Goal: Transaction & Acquisition: Purchase product/service

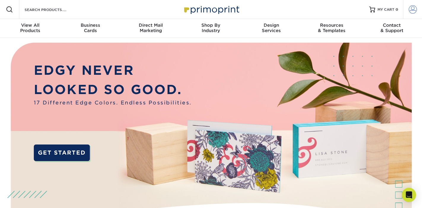
type input "hannah.maccormack@wheel-house.com"
click at [409, 12] on span at bounding box center [413, 9] width 8 height 8
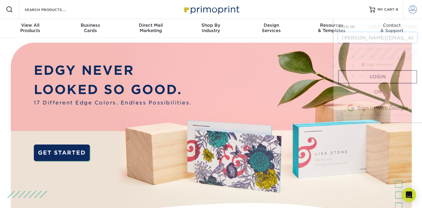
scroll to position [0, 28]
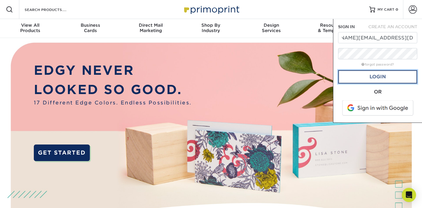
click at [383, 74] on link "Login" at bounding box center [377, 77] width 79 height 14
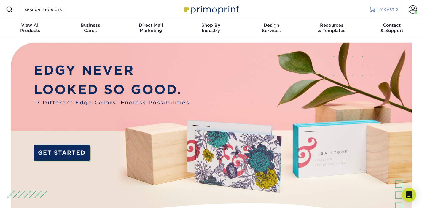
click at [380, 13] on link "MY CART 0" at bounding box center [383, 9] width 29 height 19
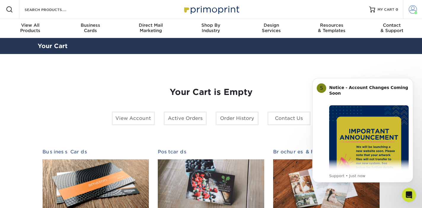
click at [414, 9] on span at bounding box center [413, 9] width 8 height 8
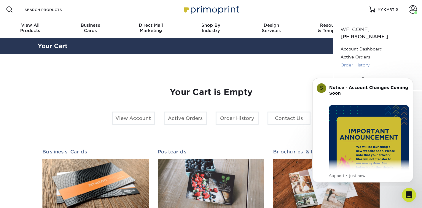
click at [353, 61] on link "Order History" at bounding box center [377, 65] width 74 height 8
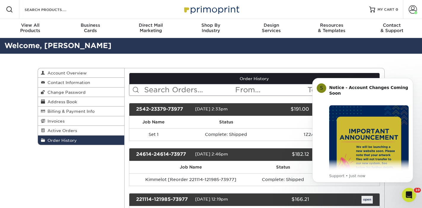
scroll to position [22, 0]
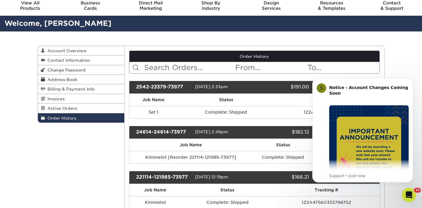
click at [66, 176] on div "Order History Account Overview Contact Information Change Password Address Book…" at bounding box center [211, 133] width 356 height 204
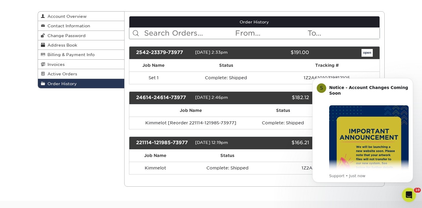
scroll to position [56, 0]
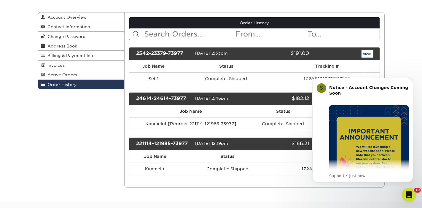
click at [370, 52] on link "open" at bounding box center [366, 54] width 11 height 8
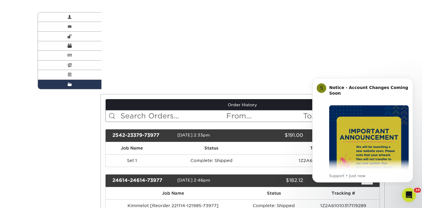
scroll to position [0, 0]
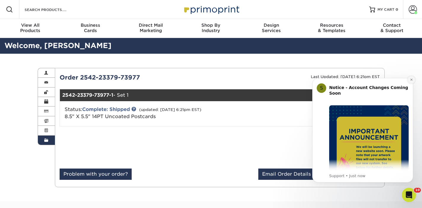
click at [413, 81] on icon "Dismiss notification" at bounding box center [411, 79] width 3 height 3
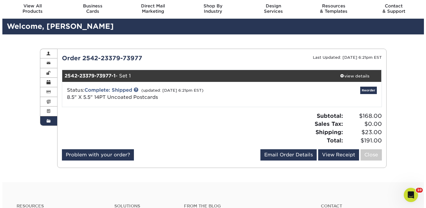
scroll to position [19, 0]
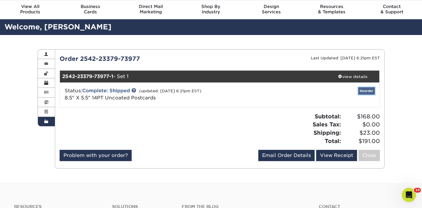
click at [370, 90] on link "Reorder" at bounding box center [366, 90] width 17 height 7
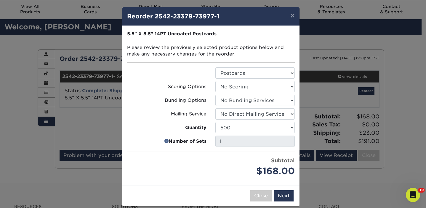
scroll to position [8, 0]
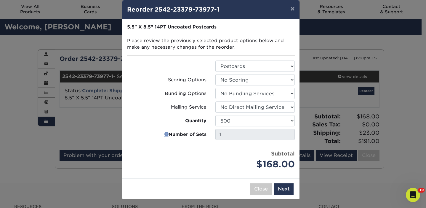
click at [165, 134] on link at bounding box center [166, 134] width 4 height 7
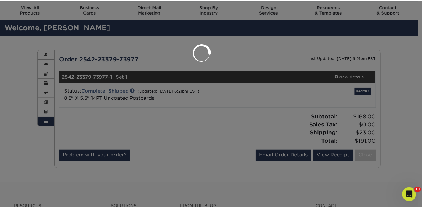
scroll to position [0, 0]
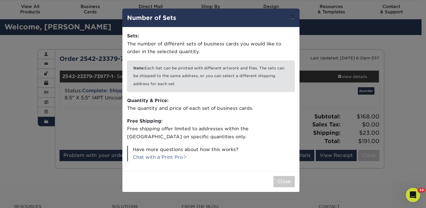
click at [295, 15] on button "×" at bounding box center [293, 17] width 14 height 17
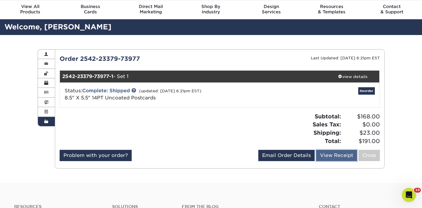
click at [325, 157] on link "View Receipt" at bounding box center [336, 155] width 41 height 11
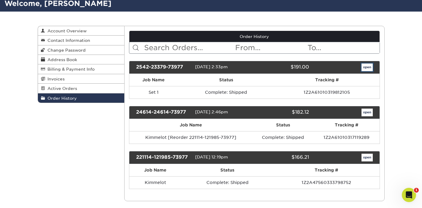
click at [368, 68] on link "open" at bounding box center [366, 67] width 11 height 8
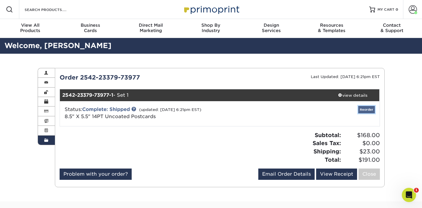
click at [367, 110] on link "Reorder" at bounding box center [366, 109] width 17 height 7
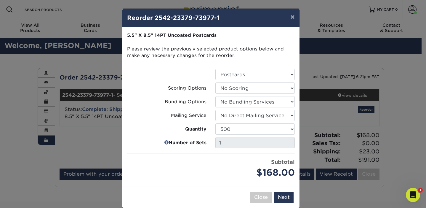
scroll to position [8, 0]
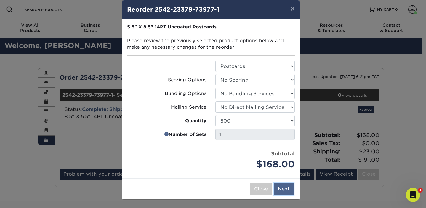
click at [278, 189] on button "Next" at bounding box center [284, 188] width 20 height 11
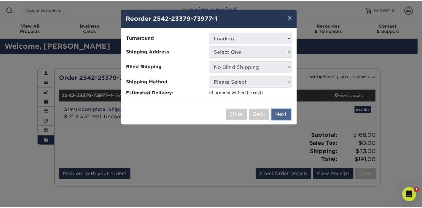
scroll to position [0, 0]
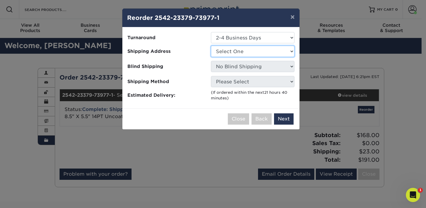
click at [249, 56] on select "Select One WHNY" at bounding box center [253, 51] width 84 height 11
click at [211, 46] on select "Select One WHNY" at bounding box center [253, 51] width 84 height 11
click at [289, 14] on button "×" at bounding box center [293, 17] width 14 height 17
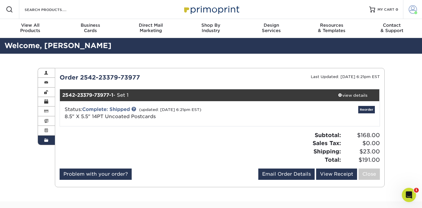
click at [410, 11] on span at bounding box center [413, 9] width 8 height 8
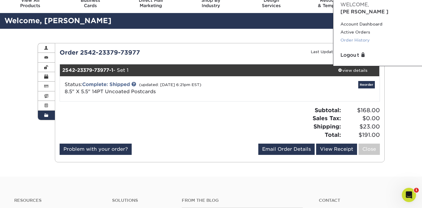
scroll to position [25, 0]
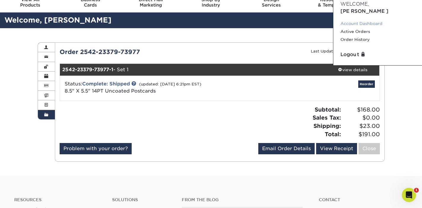
click at [355, 20] on link "Account Dashboard" at bounding box center [377, 24] width 74 height 8
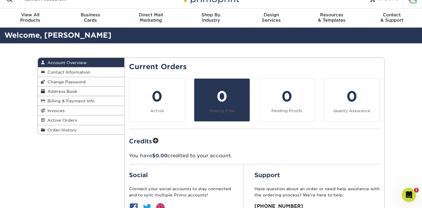
scroll to position [11, 0]
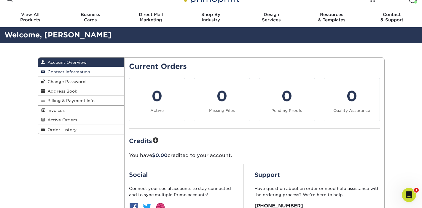
click at [85, 75] on link "Contact Information" at bounding box center [81, 71] width 87 height 9
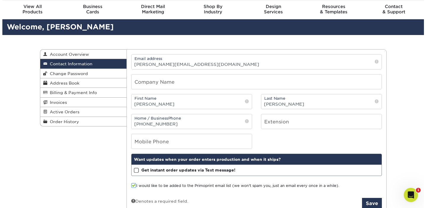
scroll to position [21, 0]
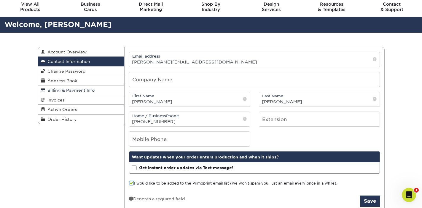
click at [69, 88] on link "Billing & Payment Info" at bounding box center [81, 89] width 87 height 9
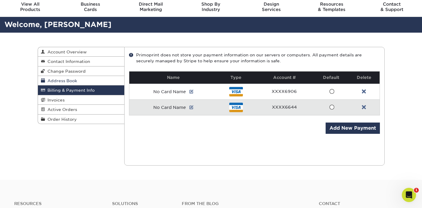
click at [73, 82] on span "Address Book" at bounding box center [61, 80] width 32 height 5
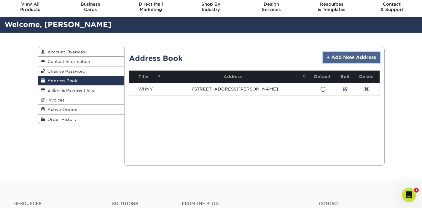
click at [342, 60] on link "+ Add New Address" at bounding box center [351, 57] width 57 height 11
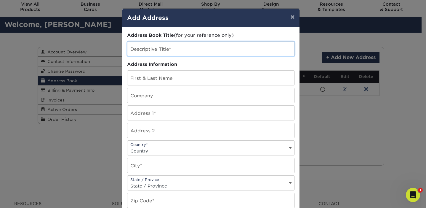
click at [195, 50] on input "text" at bounding box center [210, 49] width 167 height 15
type input "Kimmelot"
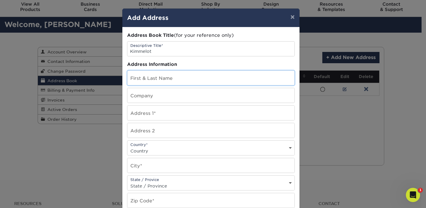
click at [193, 78] on input "text" at bounding box center [210, 78] width 167 height 15
type input "Scott Lonker"
drag, startPoint x: 193, startPoint y: 83, endPoint x: 76, endPoint y: 66, distance: 118.3
click at [75, 66] on div "× Add Address Address Book Title (for your reference only) Descriptive Title* K…" at bounding box center [213, 104] width 426 height 208
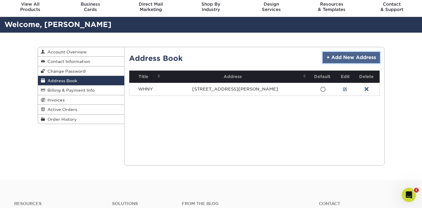
click at [354, 61] on link "+ Add New Address" at bounding box center [351, 57] width 57 height 11
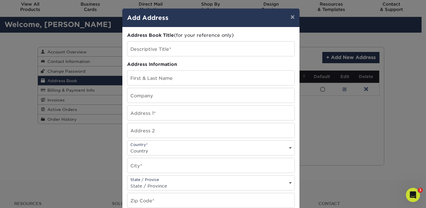
click at [206, 40] on div "Address Book Title (for your reference only) Descriptive Title* Address Informa…" at bounding box center [211, 160] width 168 height 256
click at [206, 49] on input "text" at bounding box center [210, 49] width 167 height 15
type input "k"
type input "Kimmelot"
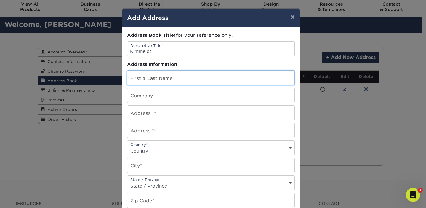
click at [199, 82] on input "text" at bounding box center [210, 78] width 167 height 15
type input "Scott Lonker"
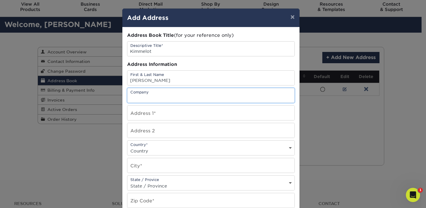
click at [200, 99] on input "text" at bounding box center [210, 95] width 167 height 15
type input "K"
type input "Truly Original"
click at [199, 111] on input "text" at bounding box center [210, 113] width 167 height 15
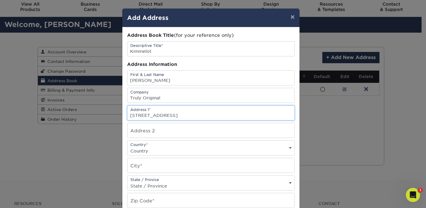
type input "180 Maiden Lane"
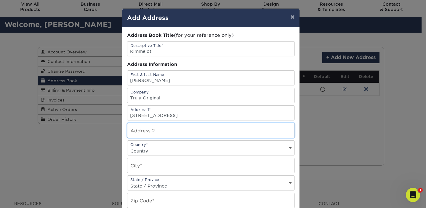
click at [197, 131] on input "text" at bounding box center [210, 130] width 167 height 15
type input "Floor 12"
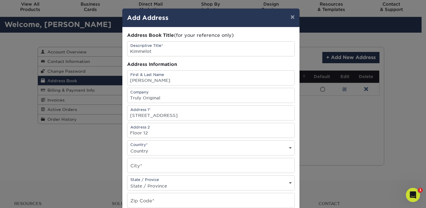
click at [196, 152] on select "Country United States Canada ----------------------------- Afghanistan Albania …" at bounding box center [210, 150] width 167 height 9
select select "US"
click at [127, 146] on select "Country United States Canada ----------------------------- Afghanistan Albania …" at bounding box center [210, 150] width 167 height 9
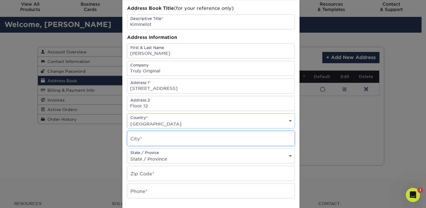
click at [141, 139] on input "text" at bounding box center [210, 138] width 167 height 15
type input "New York"
click at [140, 160] on select "State / Province Alabama Alaska Arizona Arkansas California Colorado Connecticu…" at bounding box center [210, 158] width 167 height 9
select select "NY"
click at [127, 154] on select "State / Province Alabama Alaska Arizona Arkansas California Colorado Connecticu…" at bounding box center [210, 158] width 167 height 9
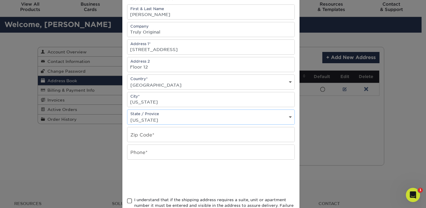
scroll to position [66, 0]
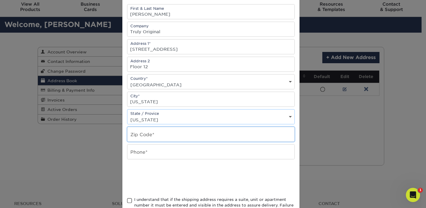
click at [168, 135] on input "text" at bounding box center [210, 134] width 167 height 15
type input "10038"
click at [137, 154] on input "text" at bounding box center [210, 151] width 167 height 15
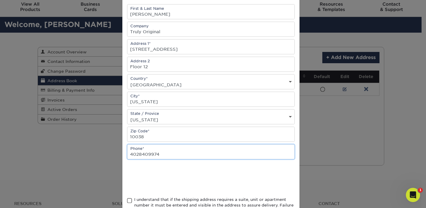
type input "4028409974"
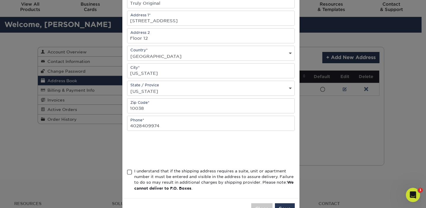
scroll to position [95, 0]
click at [128, 171] on span at bounding box center [129, 172] width 5 height 6
click at [0, 0] on input "I understand that if the shipping address requires a suite, unit or apartment n…" at bounding box center [0, 0] width 0 height 0
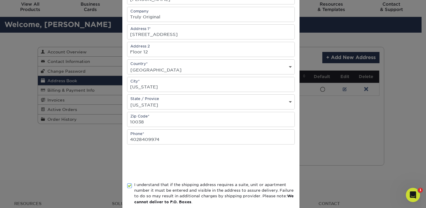
scroll to position [114, 0]
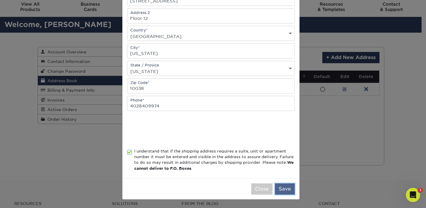
click at [289, 189] on button "Save" at bounding box center [285, 188] width 20 height 11
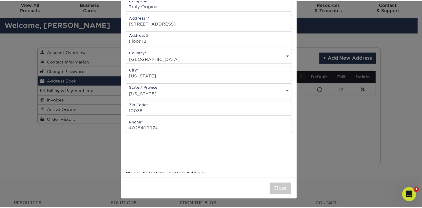
scroll to position [0, 0]
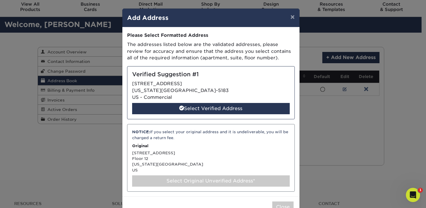
click at [213, 181] on div "Select Original Unverified Address*" at bounding box center [211, 180] width 158 height 11
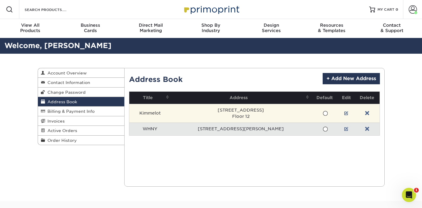
click at [323, 111] on span at bounding box center [325, 114] width 5 height 6
click at [0, 0] on input "radio" at bounding box center [0, 0] width 0 height 0
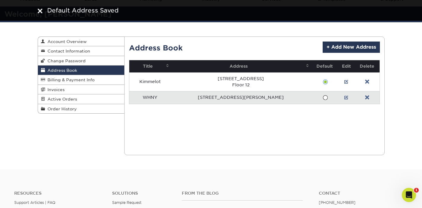
scroll to position [32, 0]
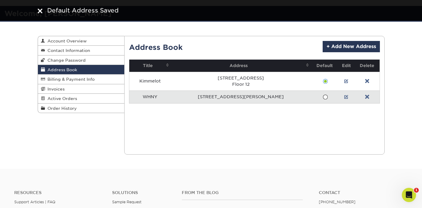
click at [72, 74] on link "Address Book" at bounding box center [81, 69] width 87 height 9
click at [72, 77] on link "Billing & Payment Info" at bounding box center [81, 78] width 87 height 9
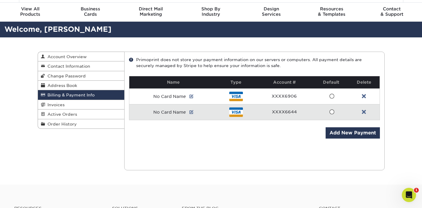
scroll to position [16, 0]
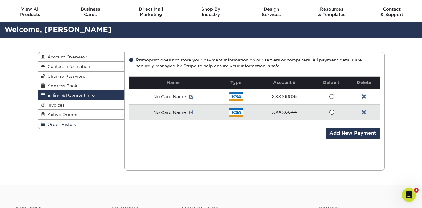
click at [72, 128] on link "Order History" at bounding box center [81, 123] width 87 height 9
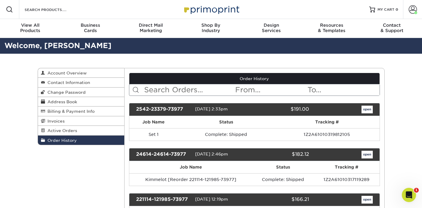
click at [367, 103] on div "2542-23379-73977 04/02/2025 2:33pm $191.00 open" at bounding box center [254, 109] width 251 height 13
click at [367, 110] on link "open" at bounding box center [366, 110] width 11 height 8
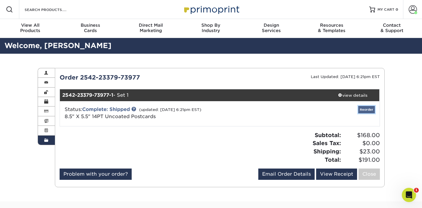
click at [371, 111] on link "Reorder" at bounding box center [366, 109] width 17 height 7
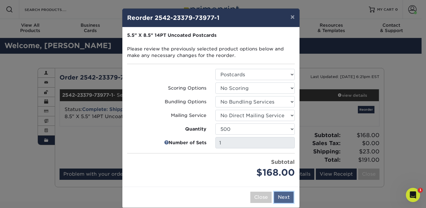
click at [277, 196] on button "Next" at bounding box center [284, 197] width 20 height 11
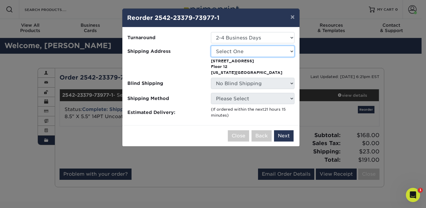
click at [259, 51] on select "Select One Kimmelot WHNY" at bounding box center [253, 51] width 84 height 11
select select "286348"
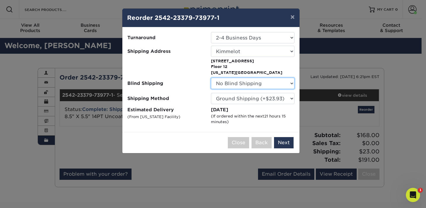
click at [243, 82] on select "No Blind Shipping Kimmelot WHNY" at bounding box center [253, 83] width 84 height 11
click at [211, 78] on select "No Blind Shipping Kimmelot WHNY" at bounding box center [253, 83] width 84 height 11
click at [281, 139] on button "Next" at bounding box center [284, 142] width 20 height 11
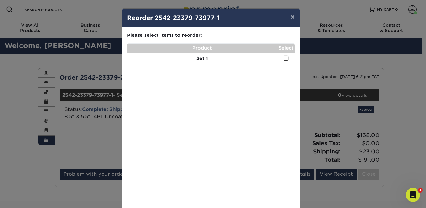
click at [285, 55] on label at bounding box center [286, 58] width 5 height 7
click at [0, 0] on input "checkbox" at bounding box center [0, 0] width 0 height 0
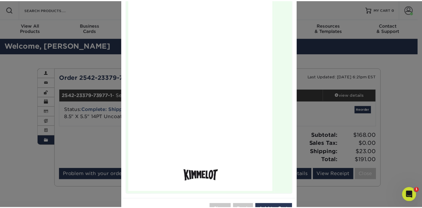
scroll to position [121, 0]
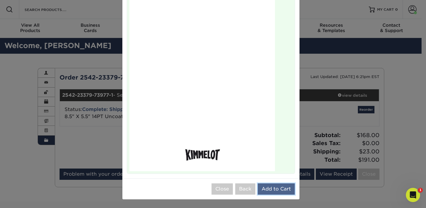
click at [278, 193] on button "Add to Cart" at bounding box center [276, 188] width 37 height 11
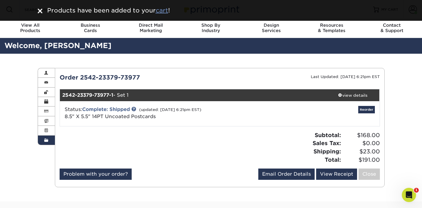
click at [162, 11] on u "cart" at bounding box center [162, 10] width 12 height 7
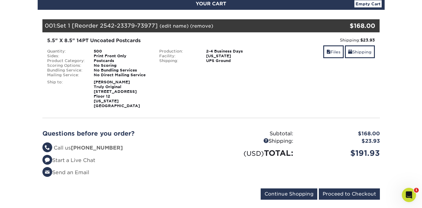
scroll to position [70, 0]
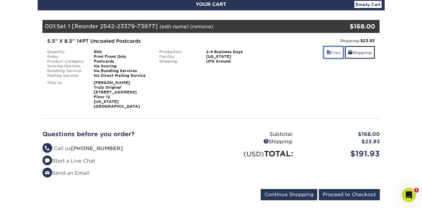
click at [335, 55] on link "Files" at bounding box center [333, 52] width 20 height 13
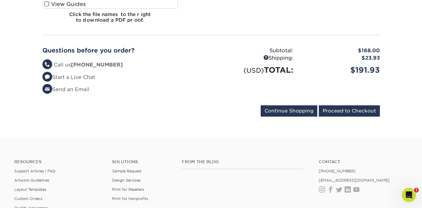
scroll to position [423, 0]
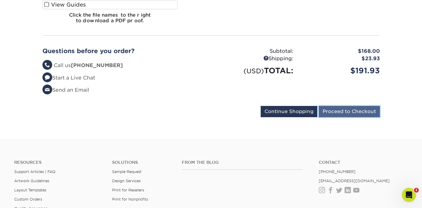
click at [337, 106] on input "Proceed to Checkout" at bounding box center [349, 111] width 61 height 11
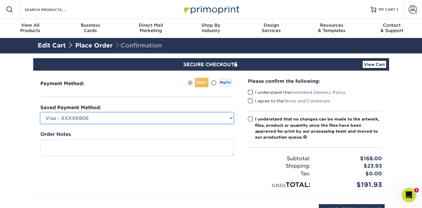
click at [166, 122] on select "Visa - XXXX6906 Visa - XXXX6644 New Credit Card" at bounding box center [136, 117] width 193 height 11
select select "73521"
click at [40, 112] on select "Visa - XXXX6906 Visa - XXXX6644 New Credit Card" at bounding box center [136, 117] width 193 height 11
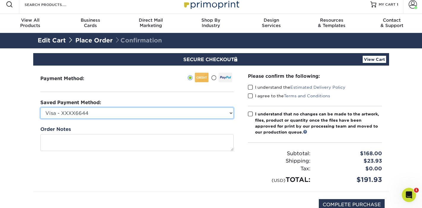
scroll to position [6, 0]
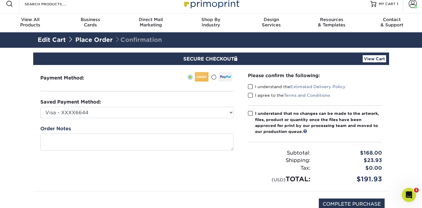
click at [245, 84] on div "Please confirm the following: I understand the Estimated Delivery Policy I agre…" at bounding box center [315, 128] width 148 height 126
click at [248, 85] on span at bounding box center [250, 87] width 5 height 6
click at [0, 0] on input "I understand the Estimated Delivery Policy" at bounding box center [0, 0] width 0 height 0
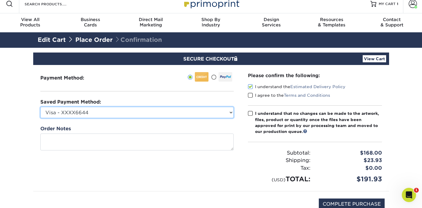
click at [89, 109] on select "Visa - XXXX6906 Visa - XXXX6644 New Credit Card" at bounding box center [136, 112] width 193 height 11
click at [40, 107] on select "Visa - XXXX6906 Visa - XXXX6644 New Credit Card" at bounding box center [136, 112] width 193 height 11
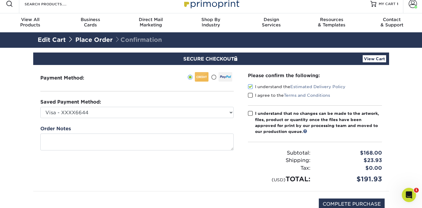
click at [160, 125] on div "Order Notes" at bounding box center [136, 137] width 193 height 25
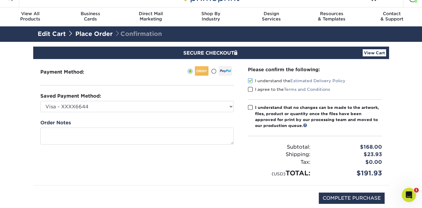
scroll to position [12, 0]
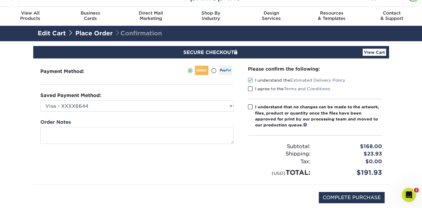
click at [249, 87] on span at bounding box center [250, 89] width 5 height 6
click at [0, 0] on input "I agree to the Terms and Conditions" at bounding box center [0, 0] width 0 height 0
click at [250, 106] on span at bounding box center [250, 107] width 5 height 6
click at [0, 0] on input "I understand that no changes can be made to the artwork, files, product or quan…" at bounding box center [0, 0] width 0 height 0
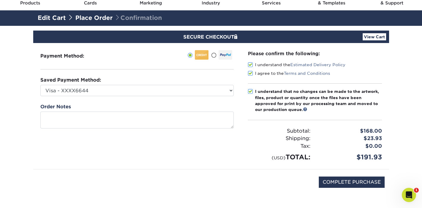
scroll to position [28, 0]
